Goal: Find specific page/section: Find specific page/section

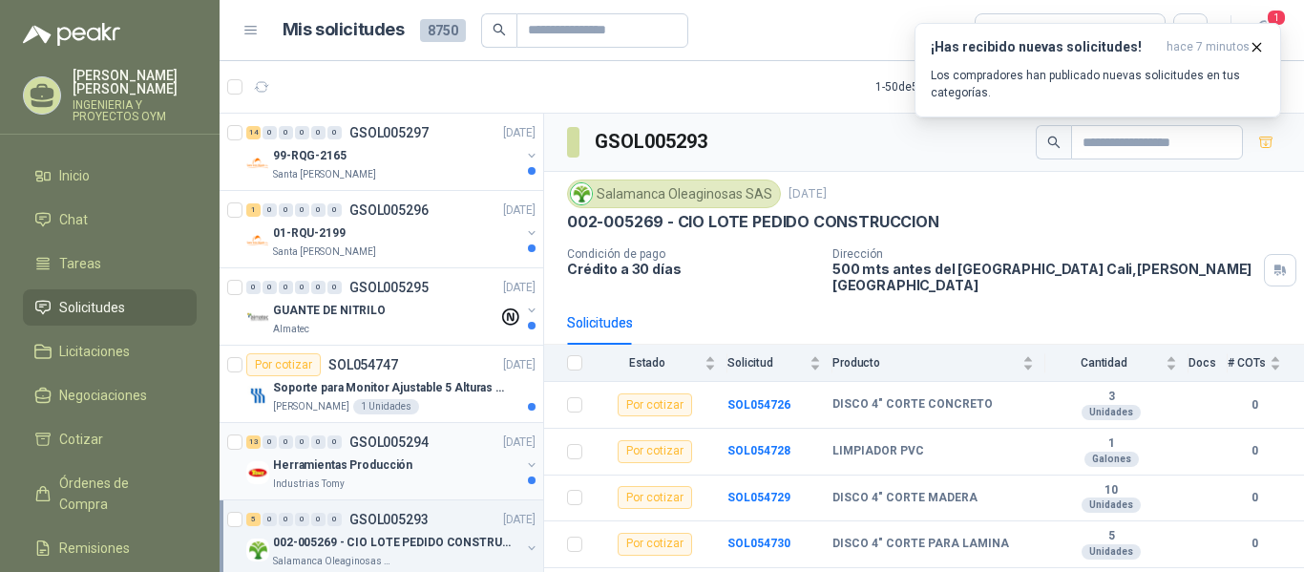
click at [405, 480] on div "Industrias Tomy" at bounding box center [396, 483] width 247 height 15
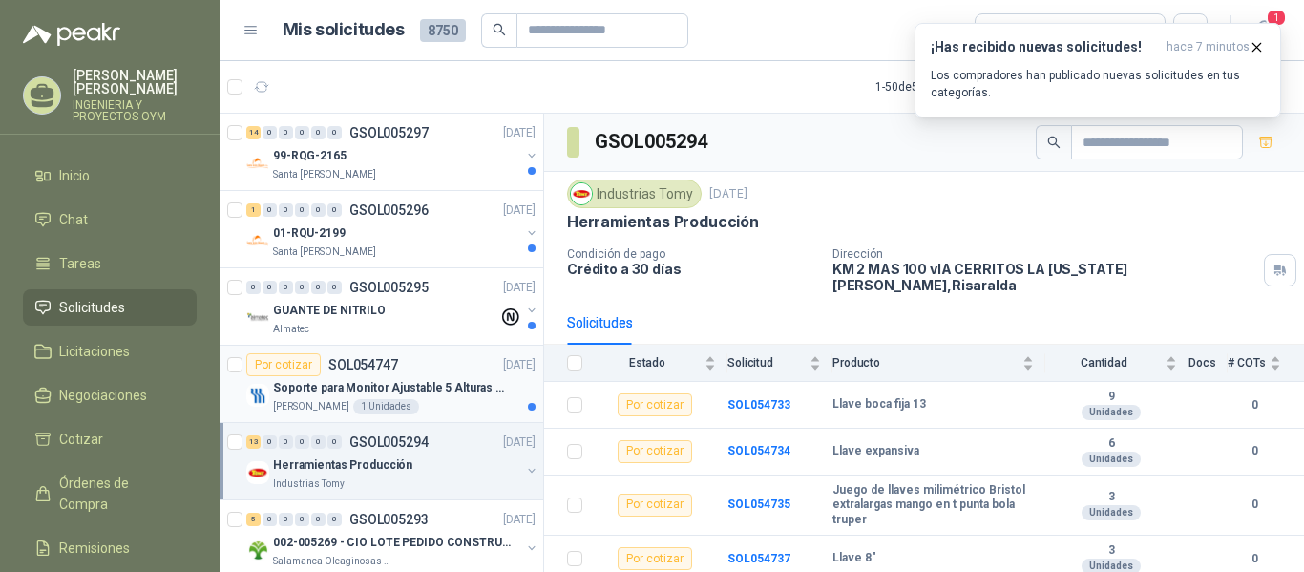
click at [423, 408] on div "Fresenius Kabi 1 Unidades" at bounding box center [404, 406] width 262 height 15
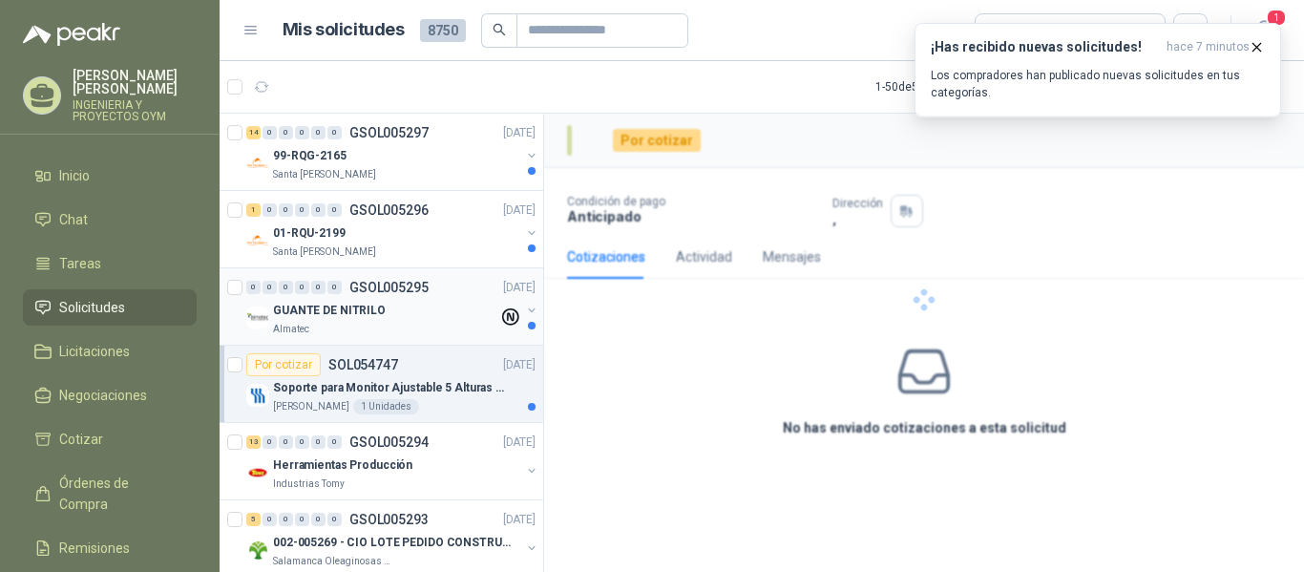
click at [436, 302] on div "GUANTE DE NITRILO" at bounding box center [385, 310] width 225 height 23
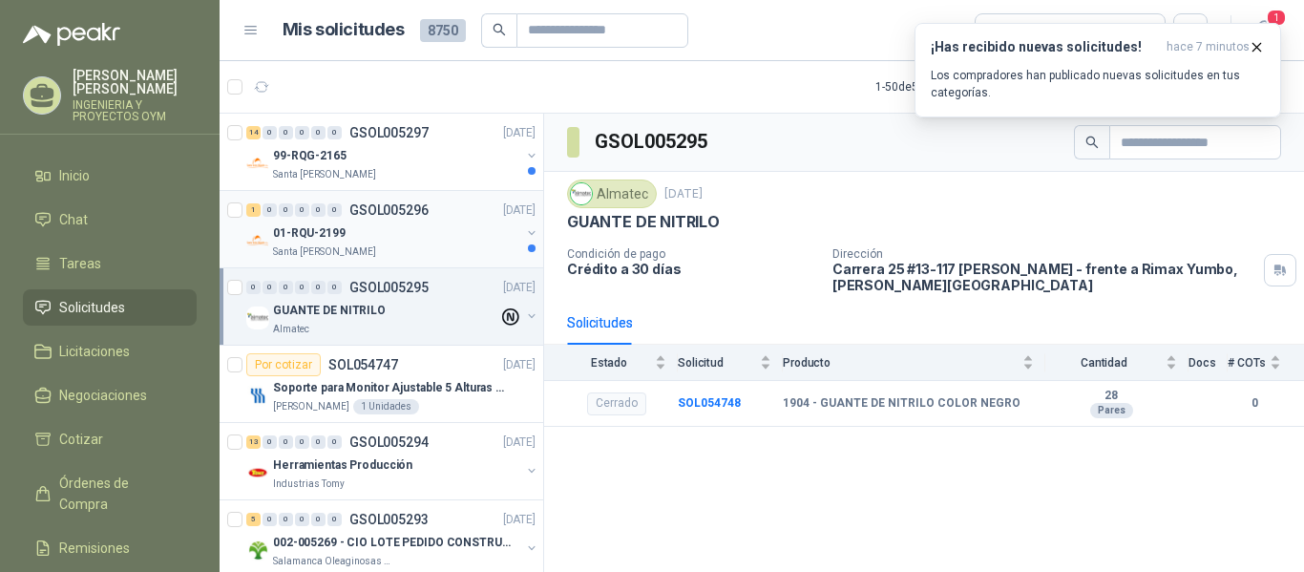
click at [409, 229] on div "01-RQU-2199" at bounding box center [396, 232] width 247 height 23
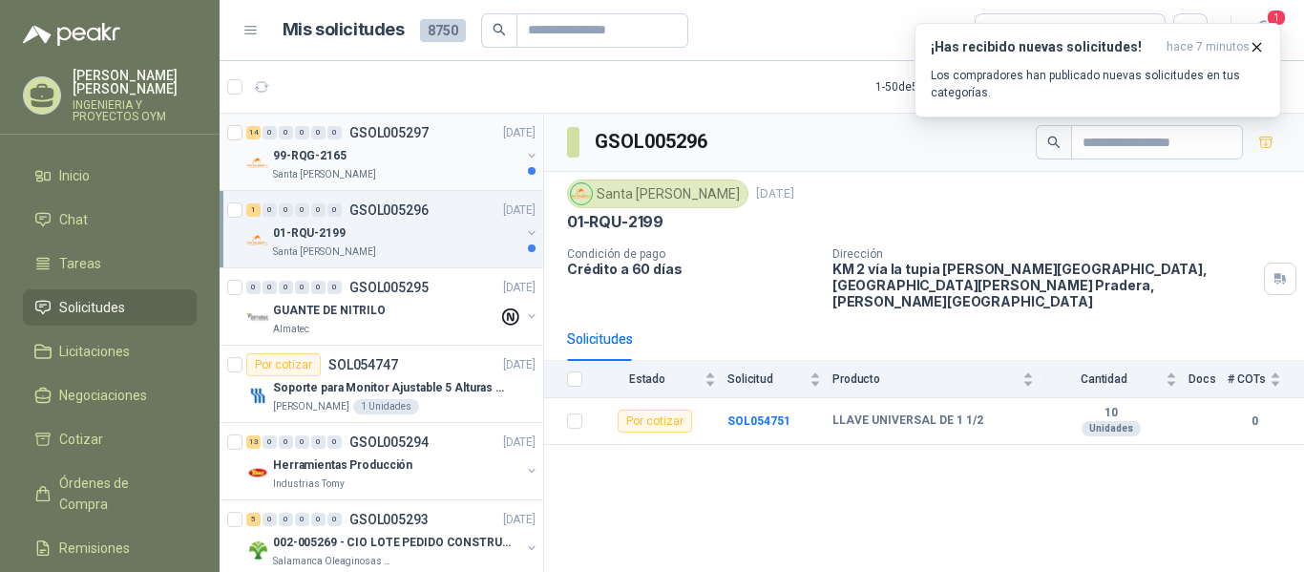
click at [393, 160] on div "99-RQG-2165" at bounding box center [396, 155] width 247 height 23
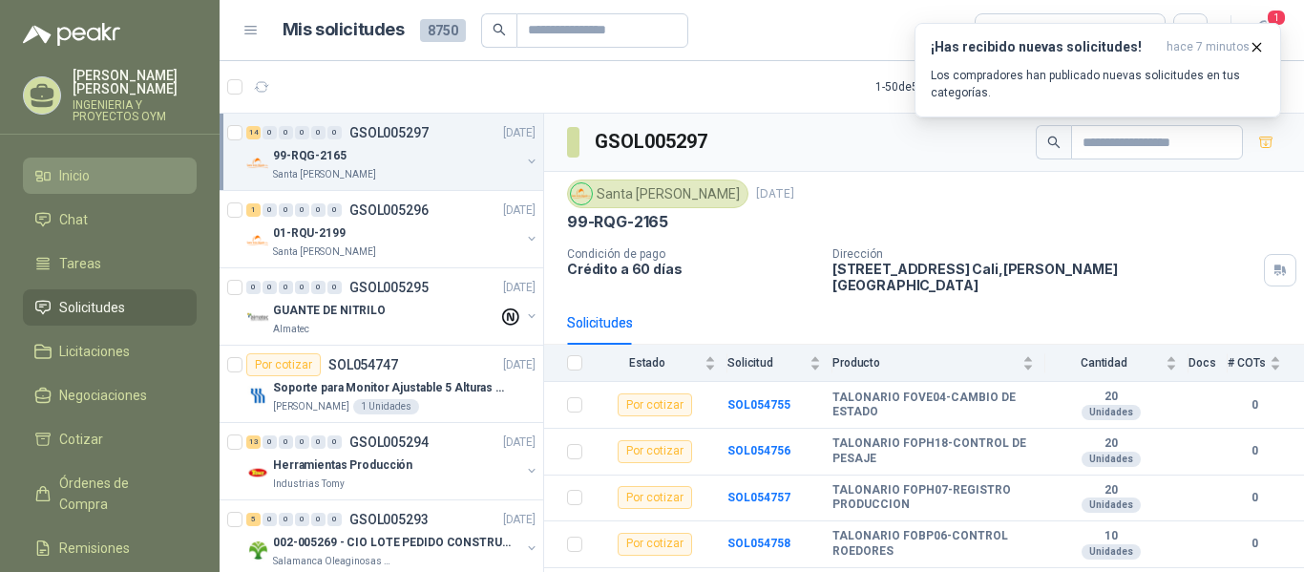
click at [89, 168] on span "Inicio" at bounding box center [74, 175] width 31 height 21
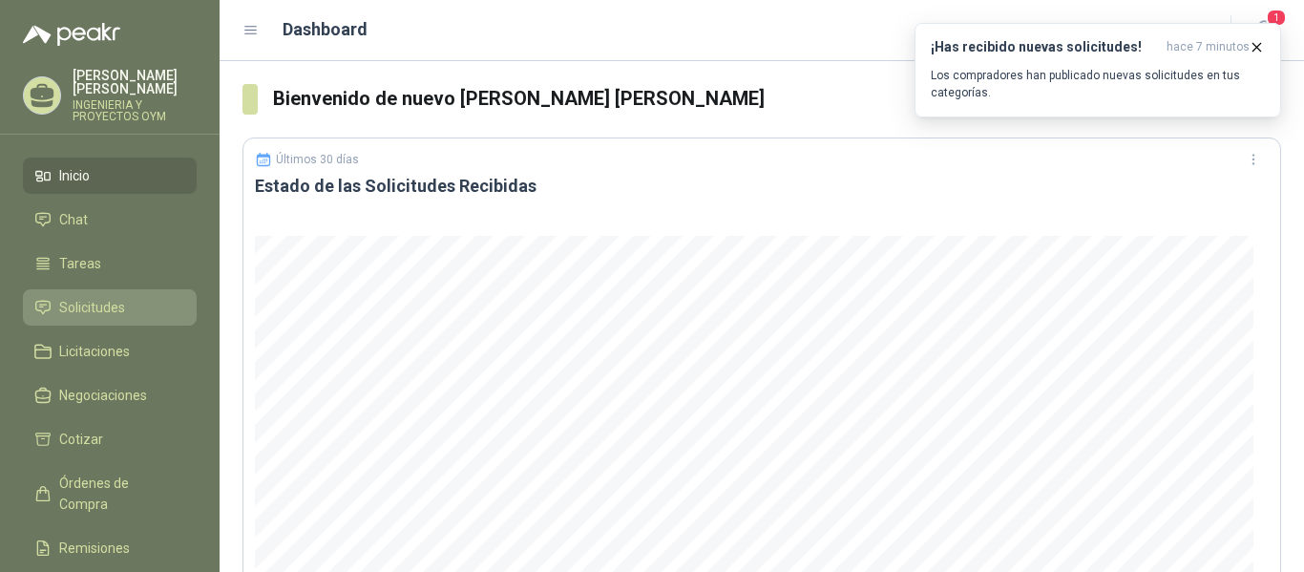
click at [126, 321] on link "Solicitudes" at bounding box center [110, 307] width 174 height 36
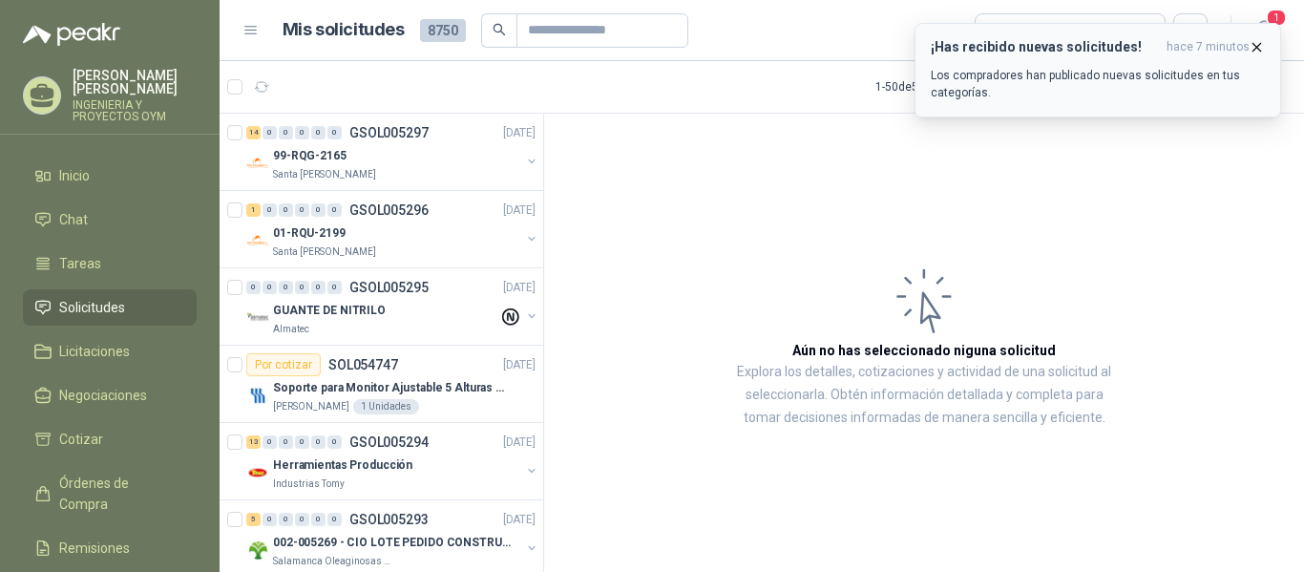
click at [1256, 41] on icon "button" at bounding box center [1256, 47] width 16 height 16
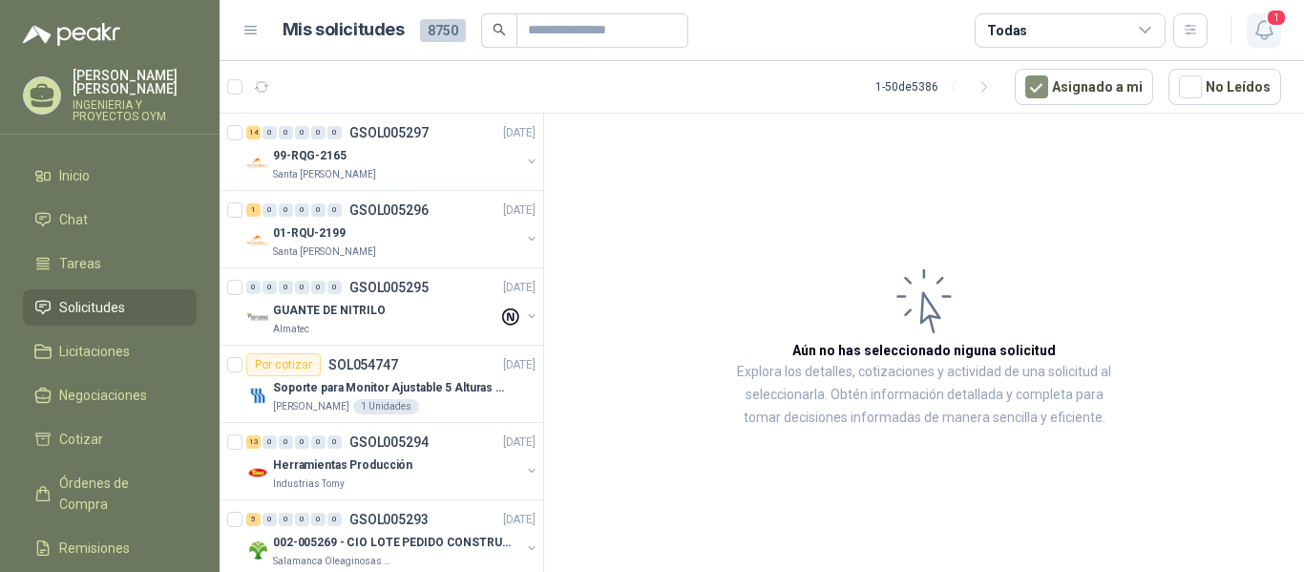
click at [1263, 37] on icon "button" at bounding box center [1264, 30] width 24 height 24
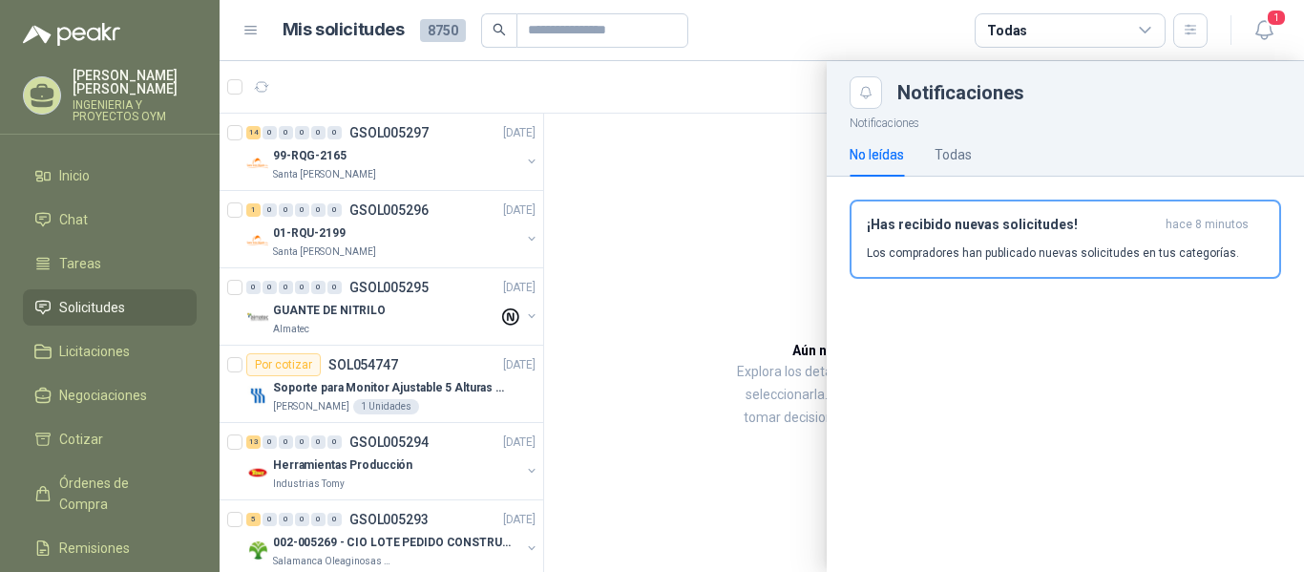
click at [697, 181] on div at bounding box center [761, 316] width 1084 height 511
